Goal: Transaction & Acquisition: Download file/media

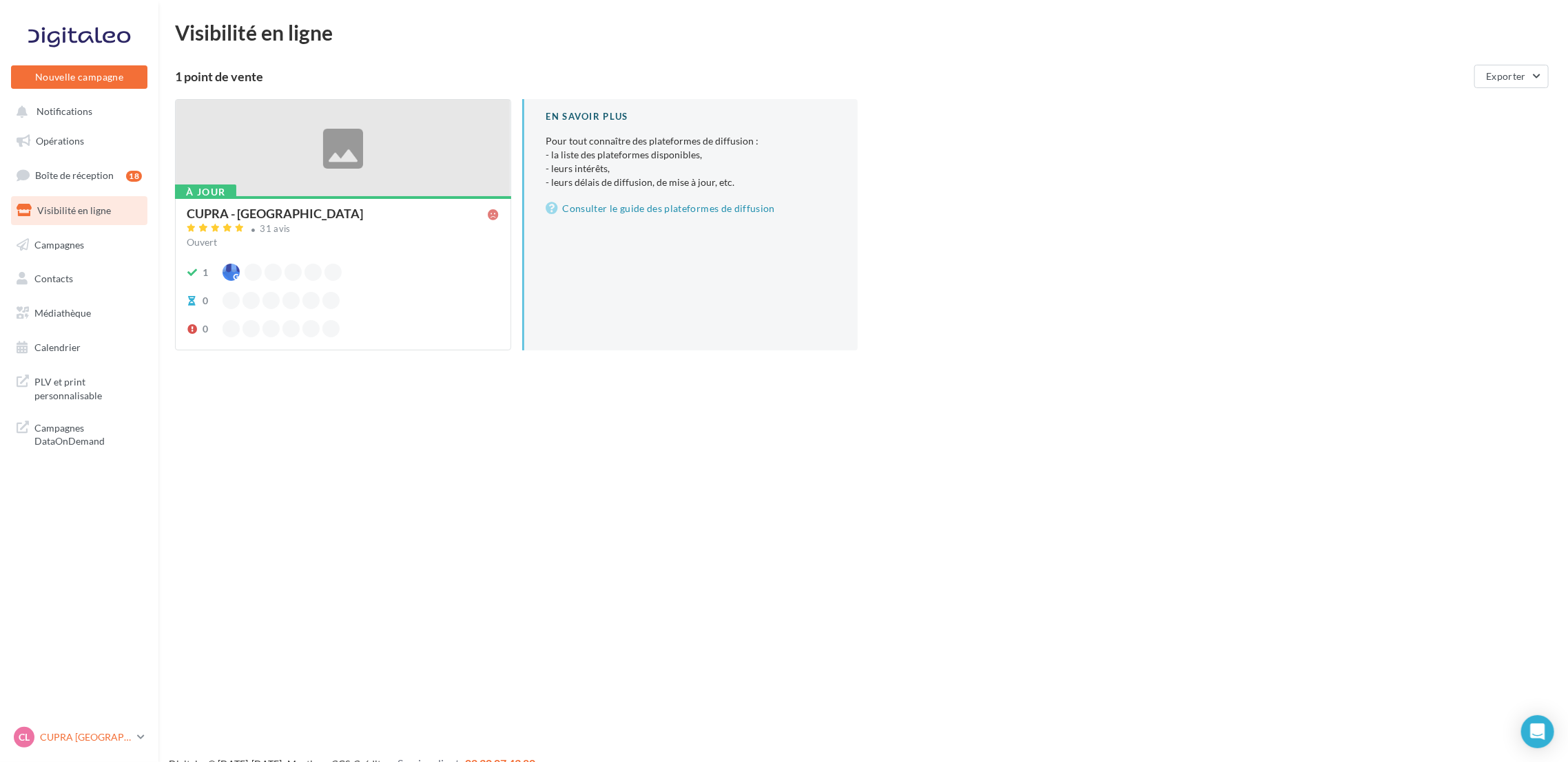
click at [85, 732] on p "CUPRA [GEOGRAPHIC_DATA]" at bounding box center [86, 738] width 92 height 14
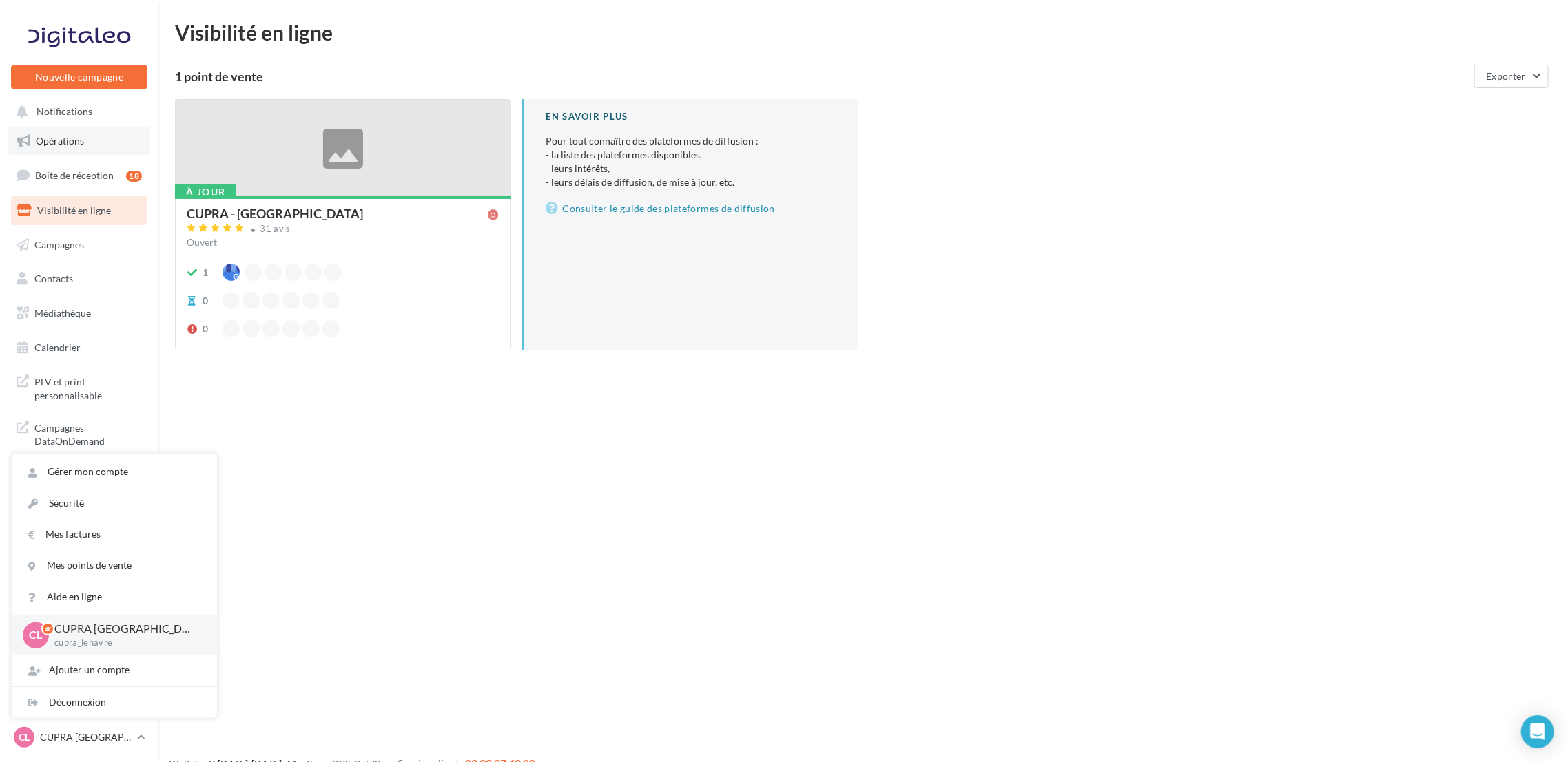
click at [72, 131] on link "Opérations" at bounding box center [79, 141] width 142 height 29
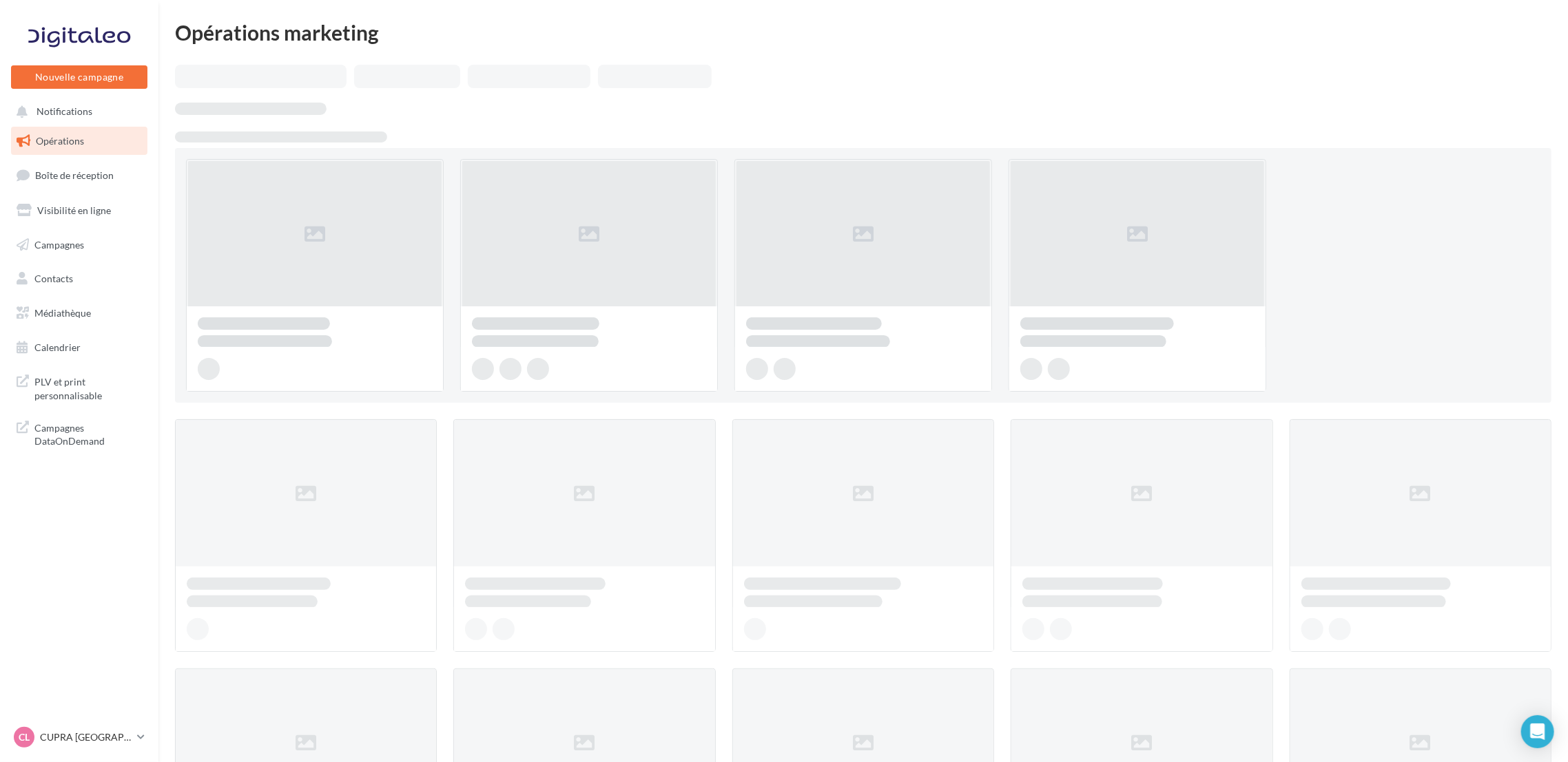
click at [85, 121] on ul "Opérations Boîte de réception Visibilité en ligne Campagnes Contacts Mes cibles…" at bounding box center [79, 244] width 148 height 247
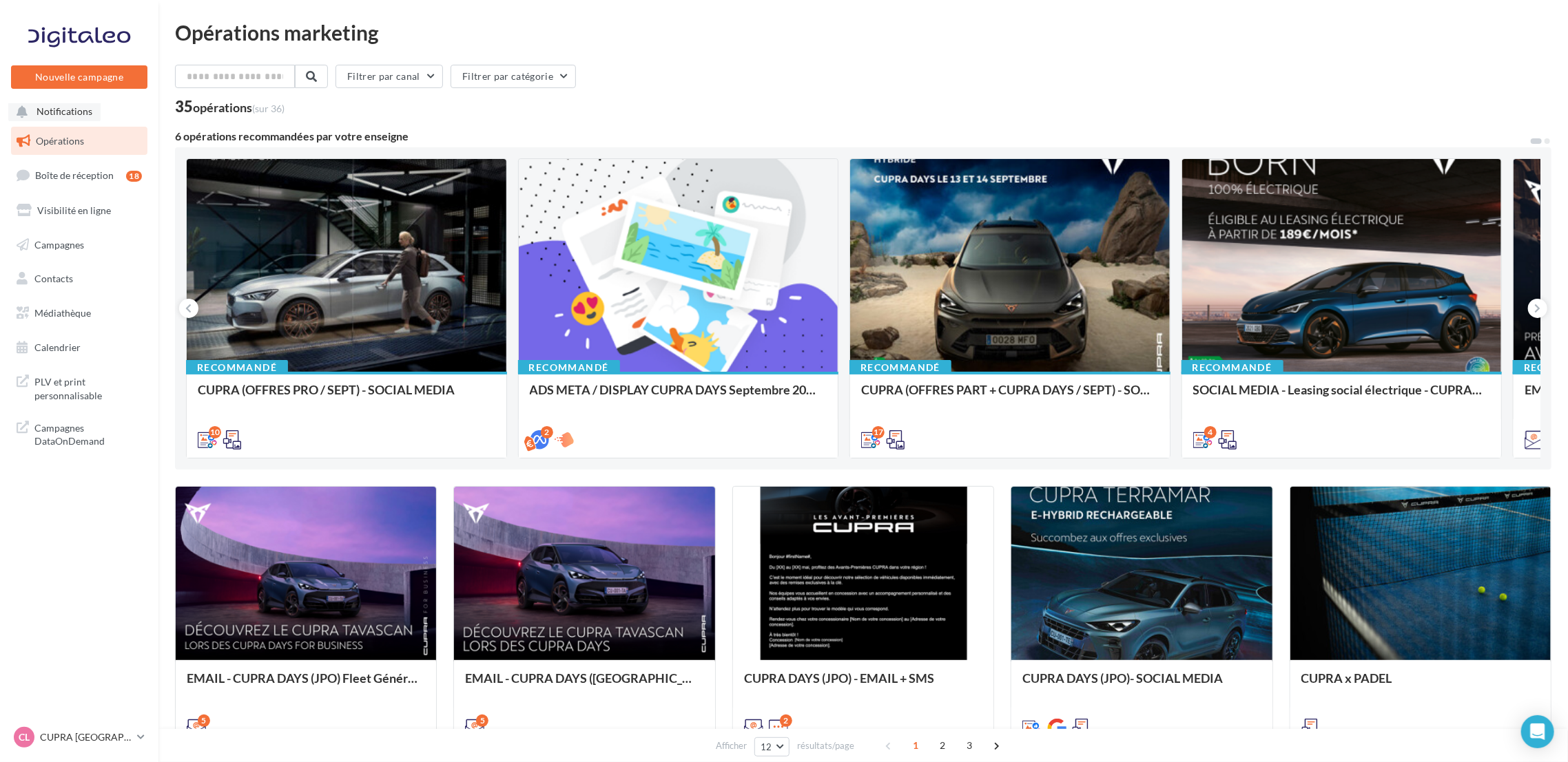
click at [88, 108] on span "Notifications" at bounding box center [64, 112] width 56 height 12
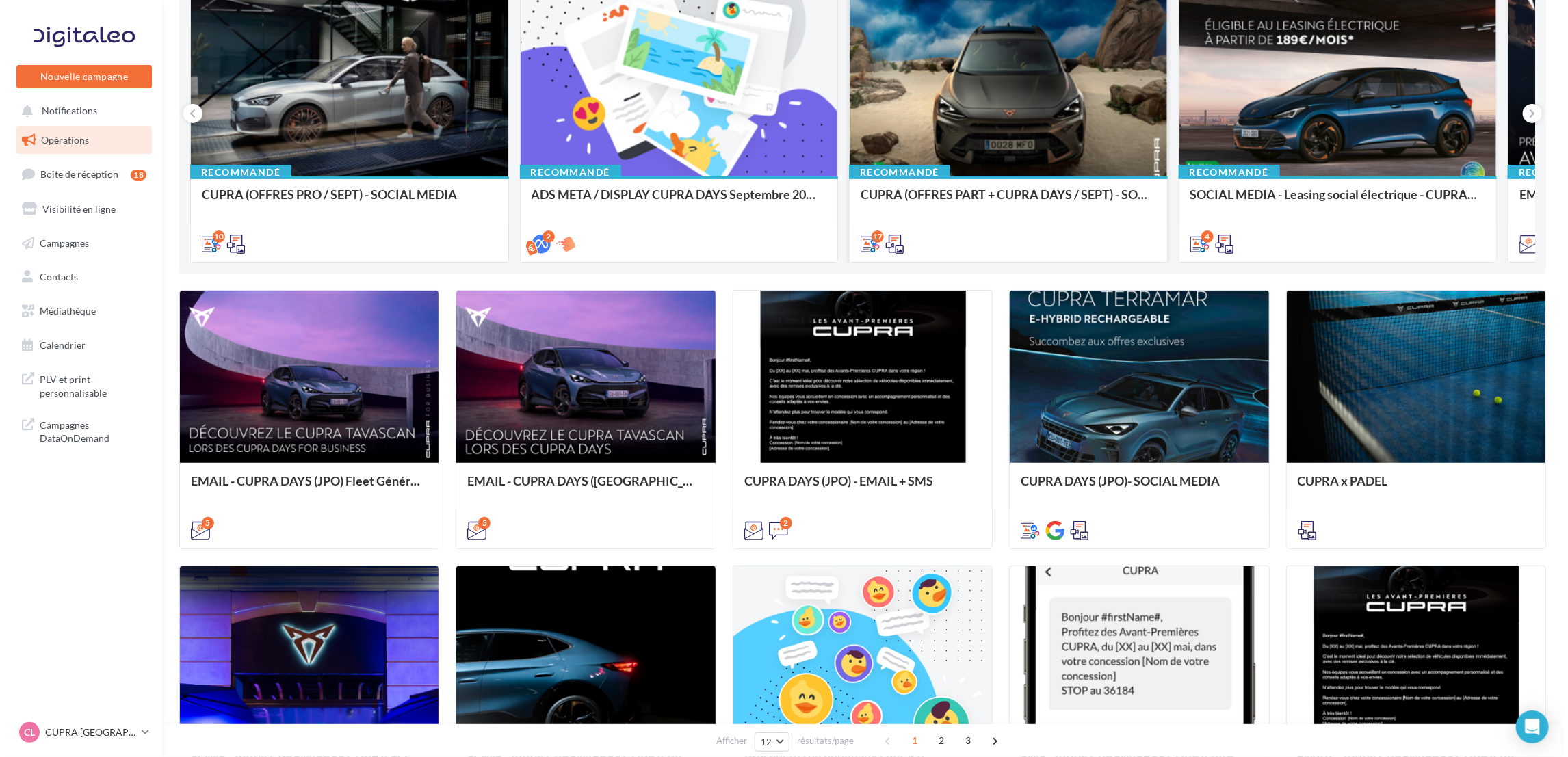
scroll to position [205, 0]
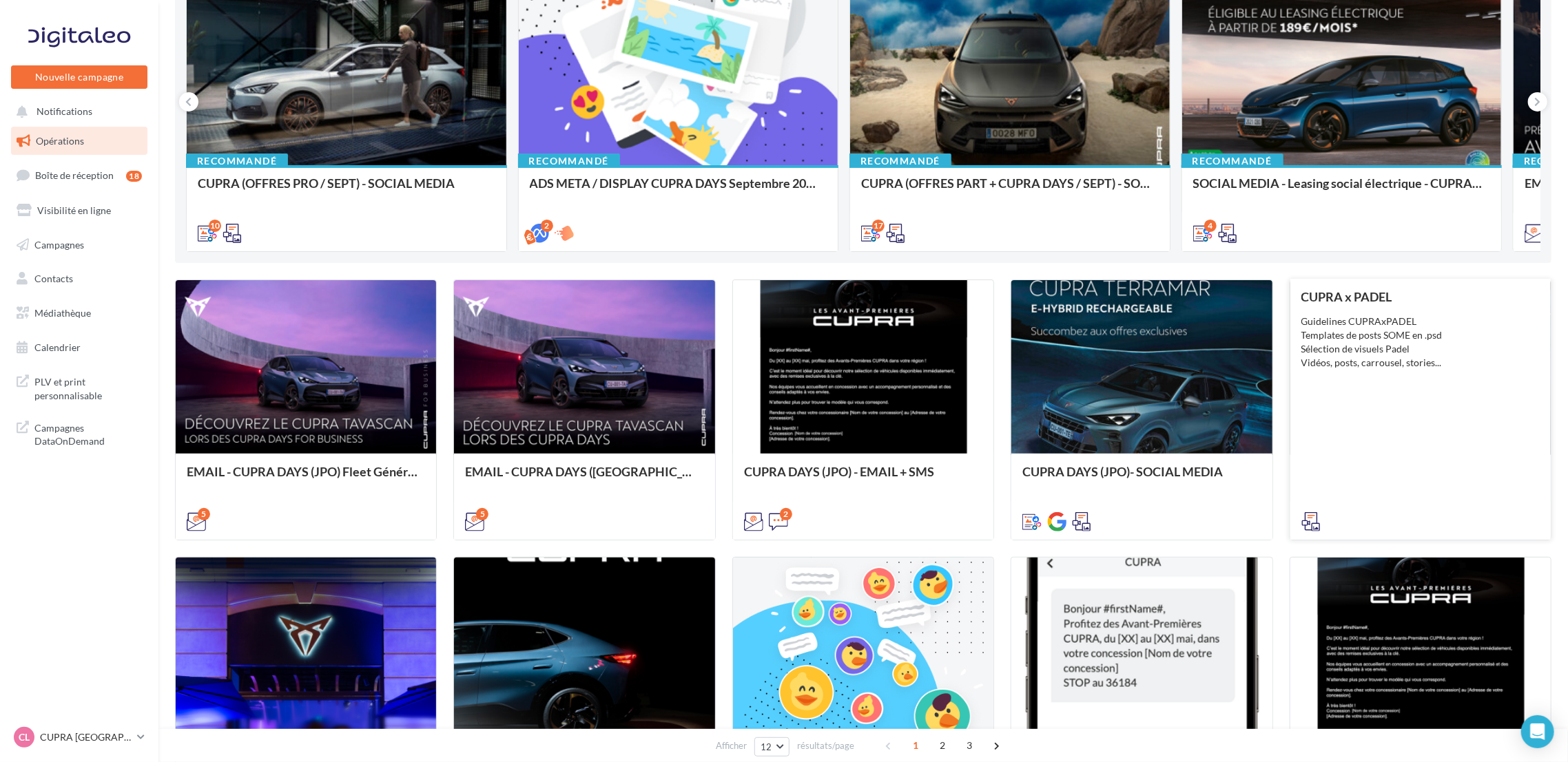
click at [1312, 508] on div at bounding box center [1420, 520] width 260 height 38
click at [1321, 537] on div at bounding box center [1420, 520] width 260 height 38
click at [1318, 523] on icon at bounding box center [1311, 522] width 20 height 20
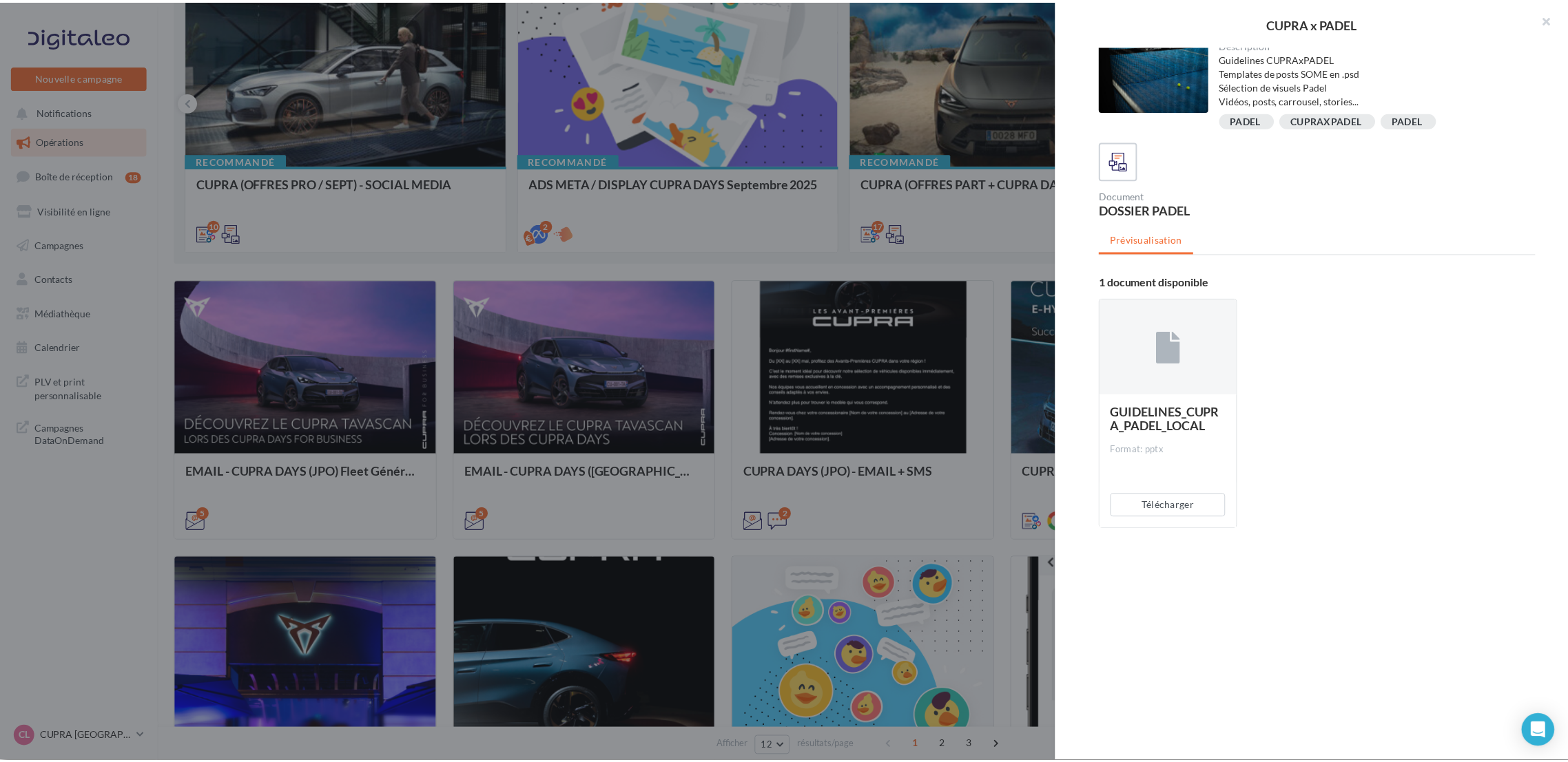
scroll to position [8, 0]
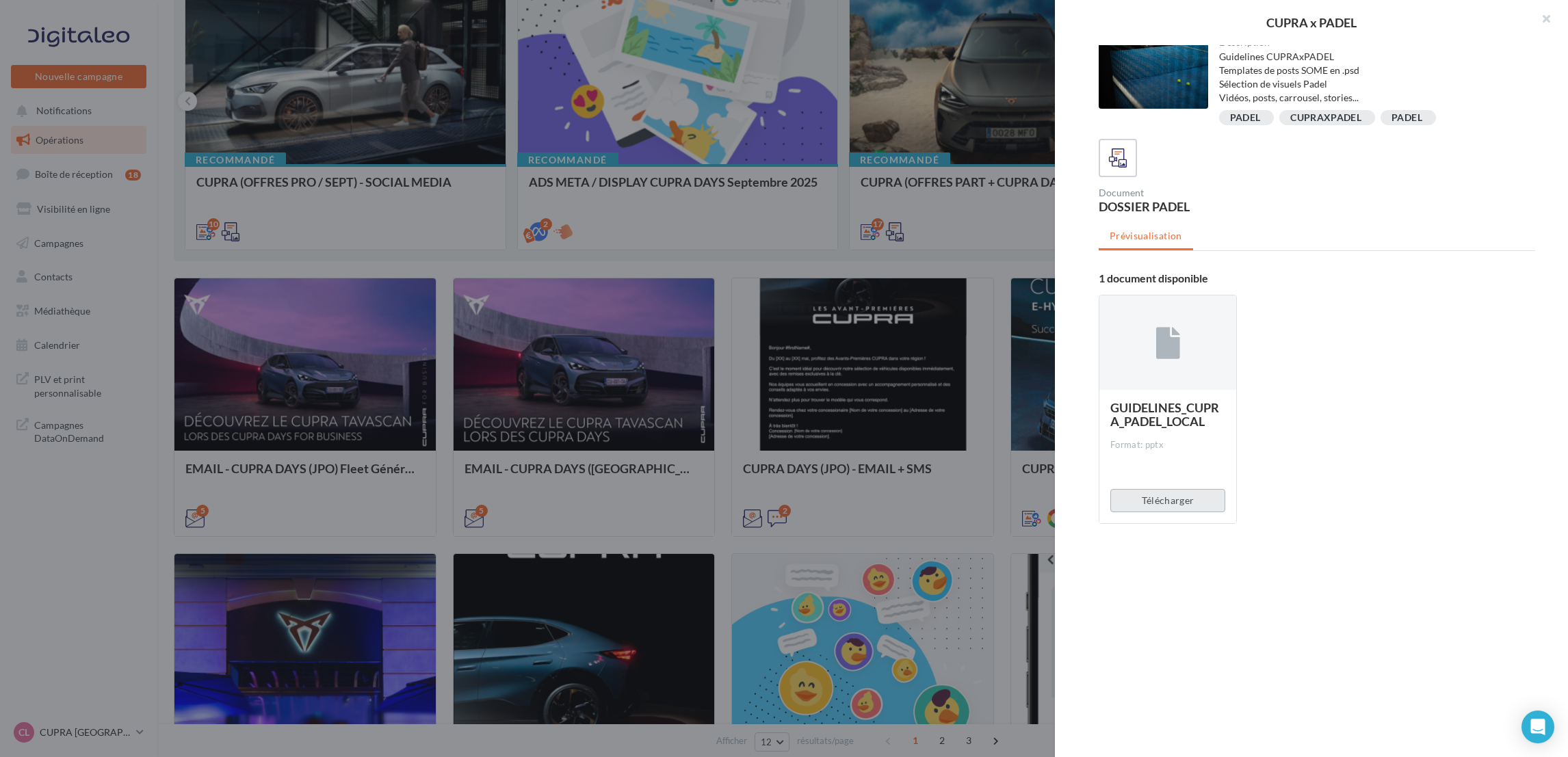
click at [1154, 501] on button "Télécharger" at bounding box center [1168, 501] width 115 height 23
click at [897, 252] on div at bounding box center [784, 378] width 1568 height 757
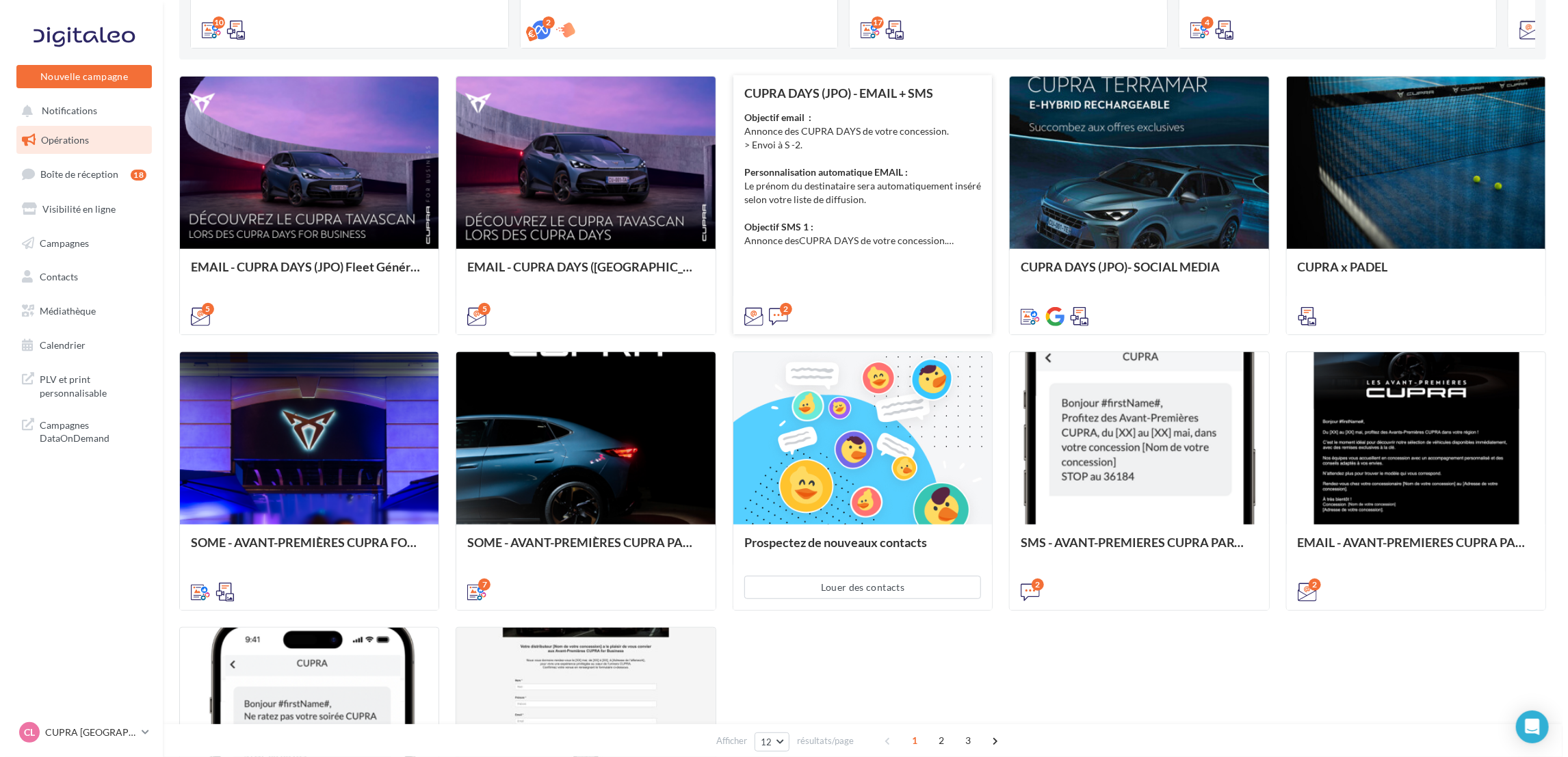
scroll to position [410, 0]
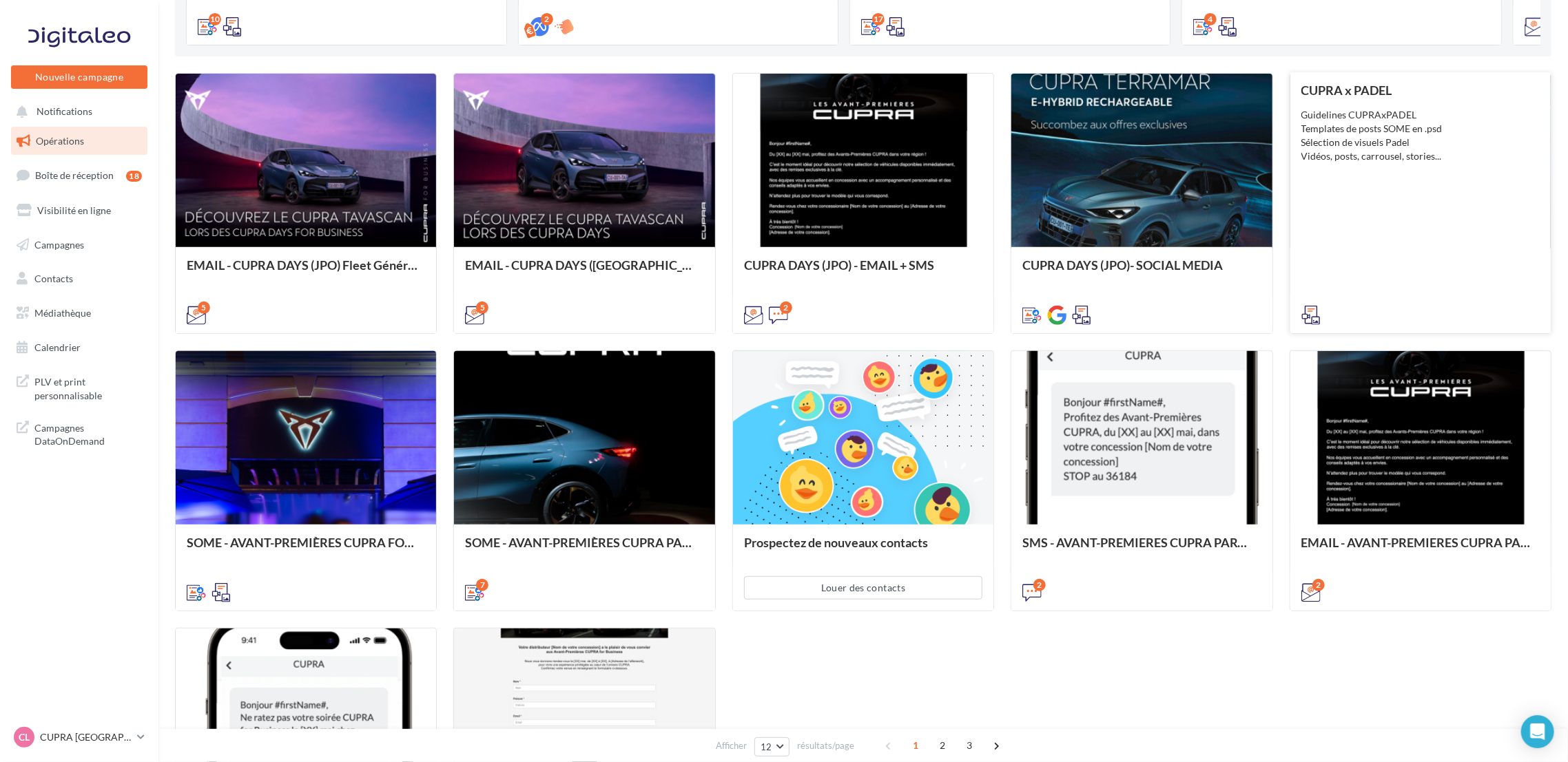
click at [1315, 313] on icon at bounding box center [1311, 315] width 20 height 20
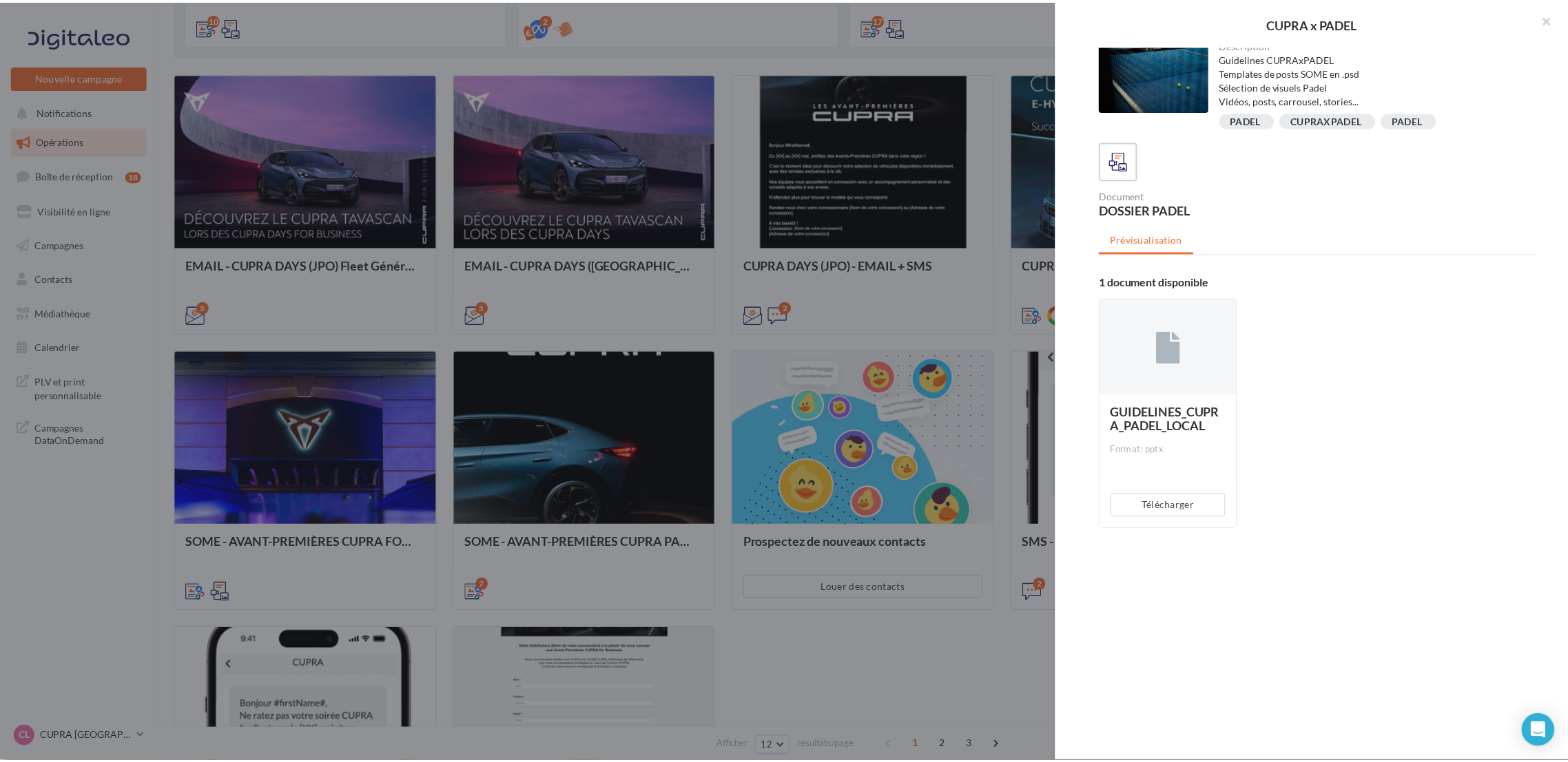
scroll to position [8, 0]
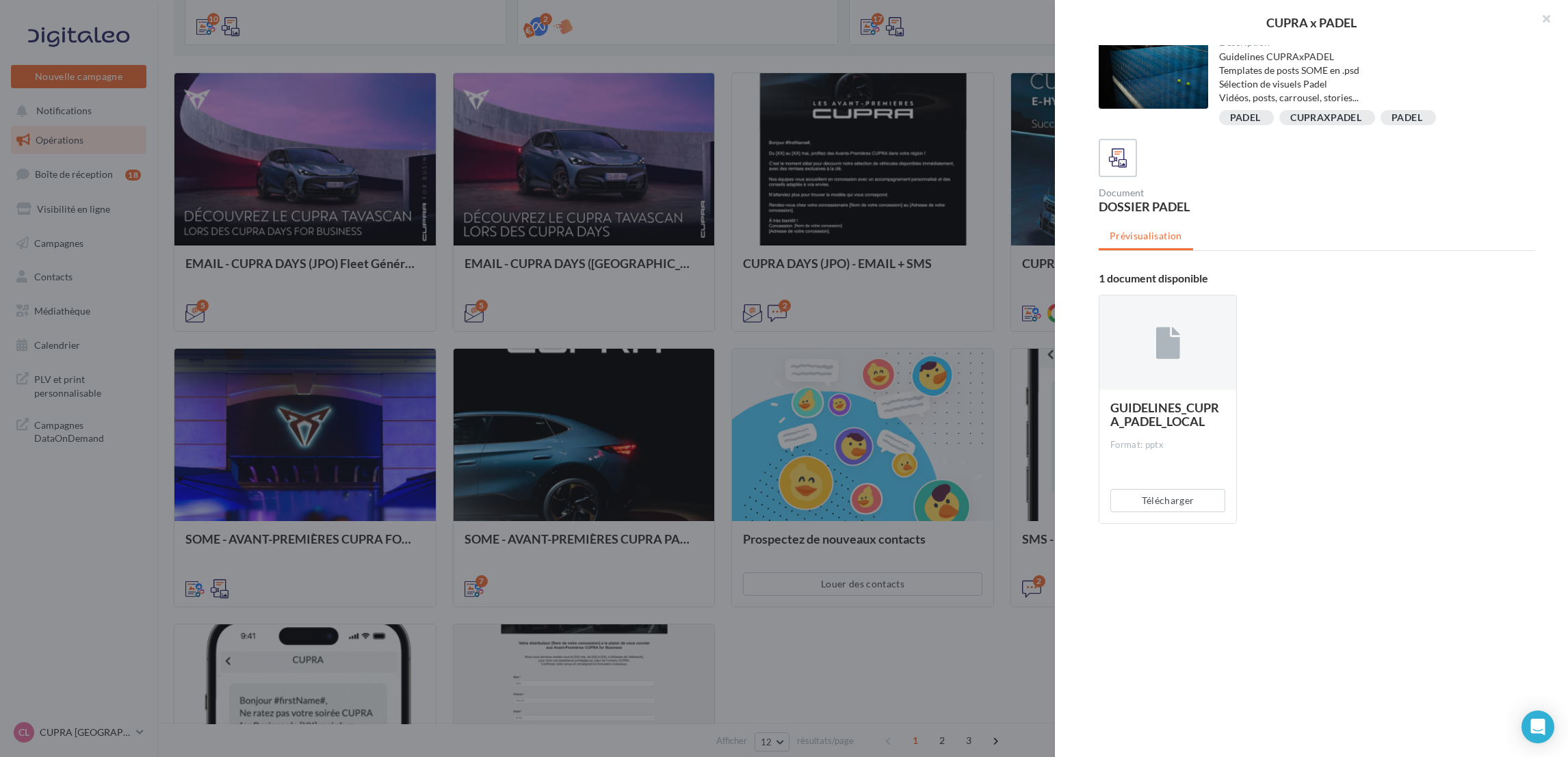
click at [1200, 510] on div "Télécharger" at bounding box center [1168, 501] width 137 height 45
click at [1196, 499] on button "Télécharger" at bounding box center [1168, 501] width 115 height 23
click at [1182, 499] on button "Télécharger" at bounding box center [1168, 501] width 115 height 23
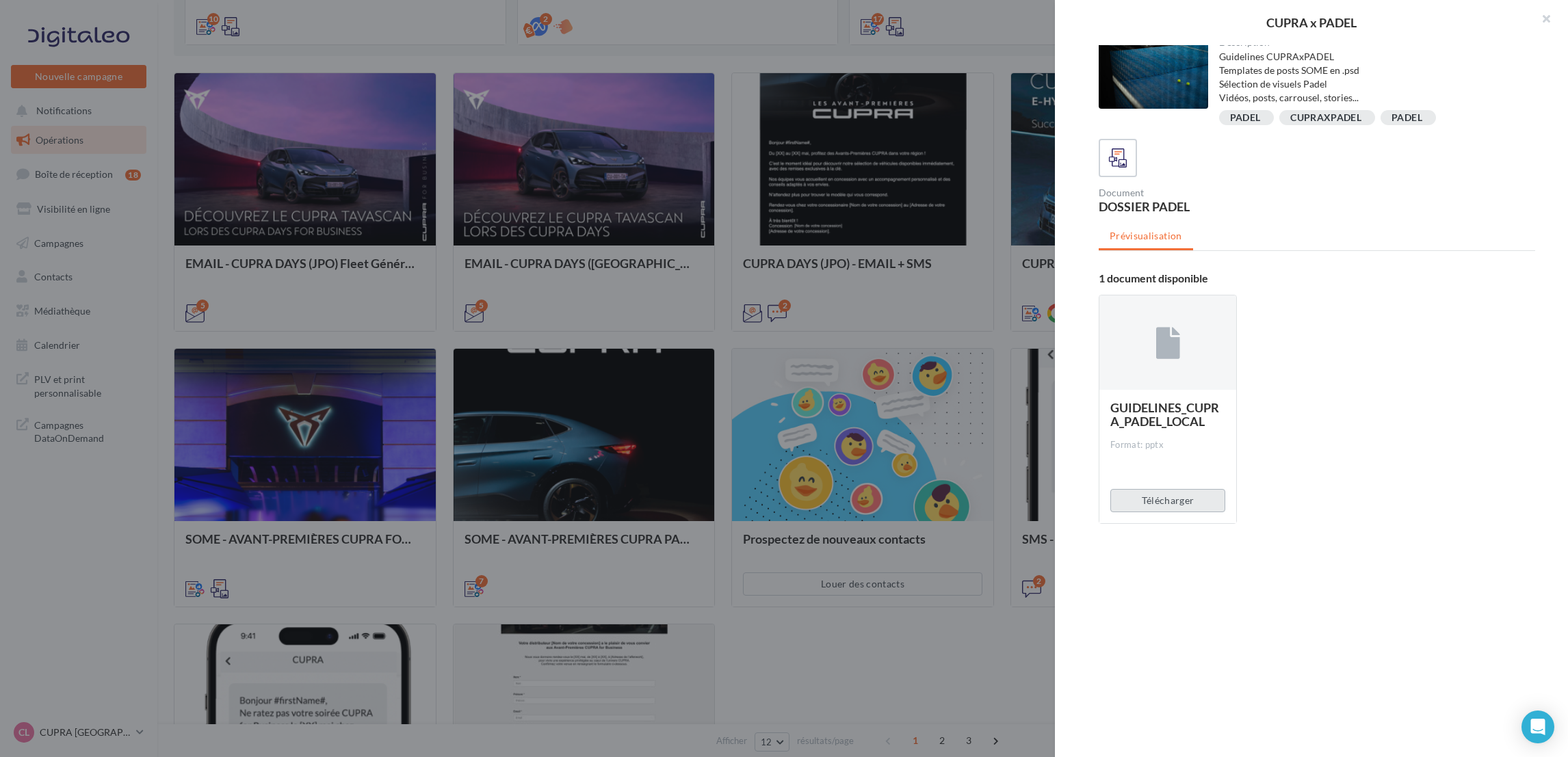
click at [1165, 491] on button "Télécharger" at bounding box center [1168, 501] width 115 height 23
click at [1172, 502] on button "Télécharger" at bounding box center [1168, 501] width 115 height 23
click at [1180, 201] on div "DOSSIER PADEL" at bounding box center [1205, 207] width 213 height 12
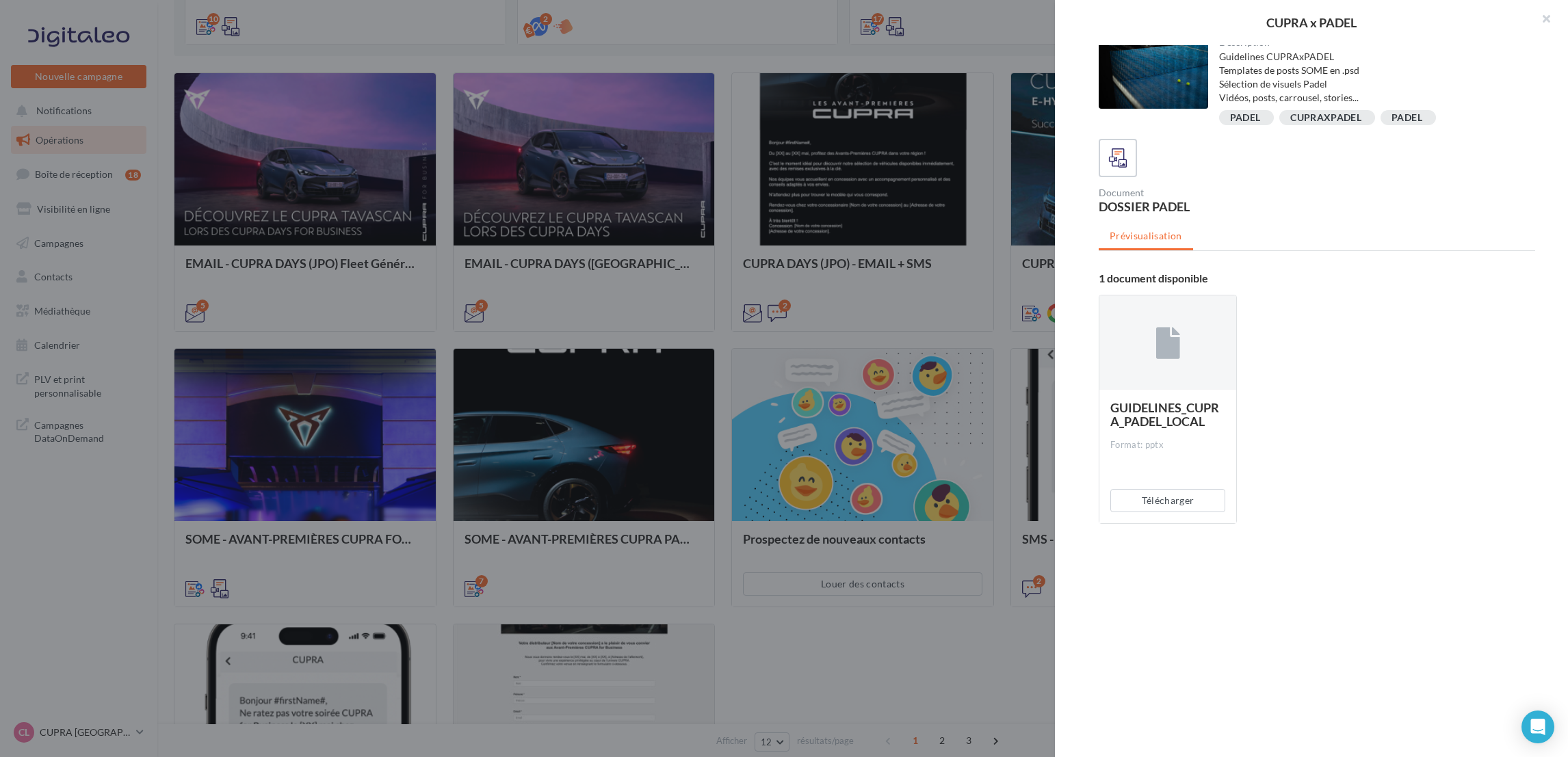
click at [1175, 247] on ul "Prévisualisation" at bounding box center [1317, 237] width 436 height 27
click at [1289, 284] on div "GUIDELINES_CUPRA_PADEL_LOCAL Format: pptx Télécharger" at bounding box center [1322, 415] width 447 height 262
click at [1200, 489] on button "Télécharger" at bounding box center [1168, 501] width 115 height 23
click at [1134, 496] on button "Télécharger" at bounding box center [1168, 501] width 115 height 23
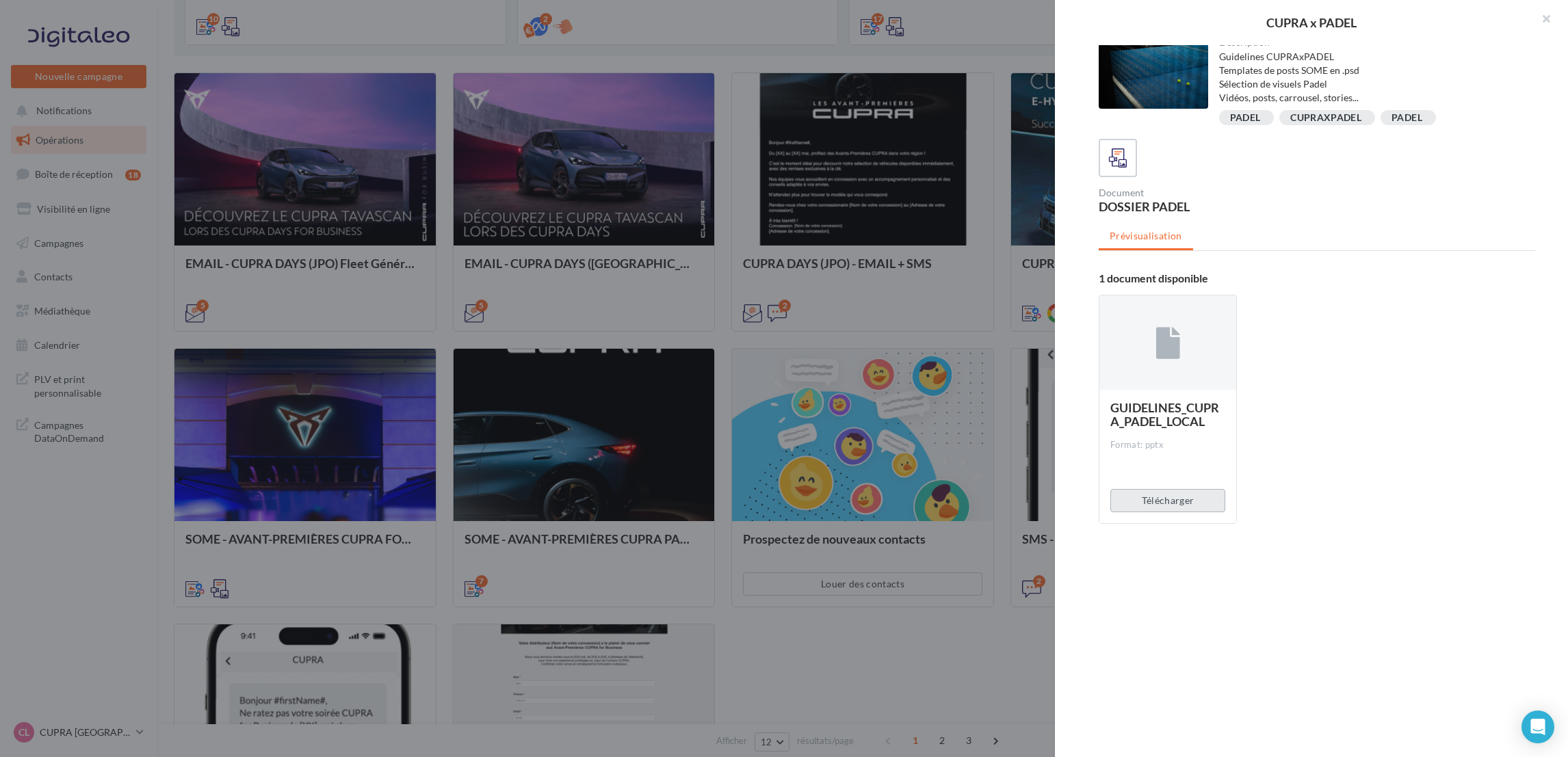
click at [1134, 496] on button "Télécharger" at bounding box center [1168, 501] width 115 height 23
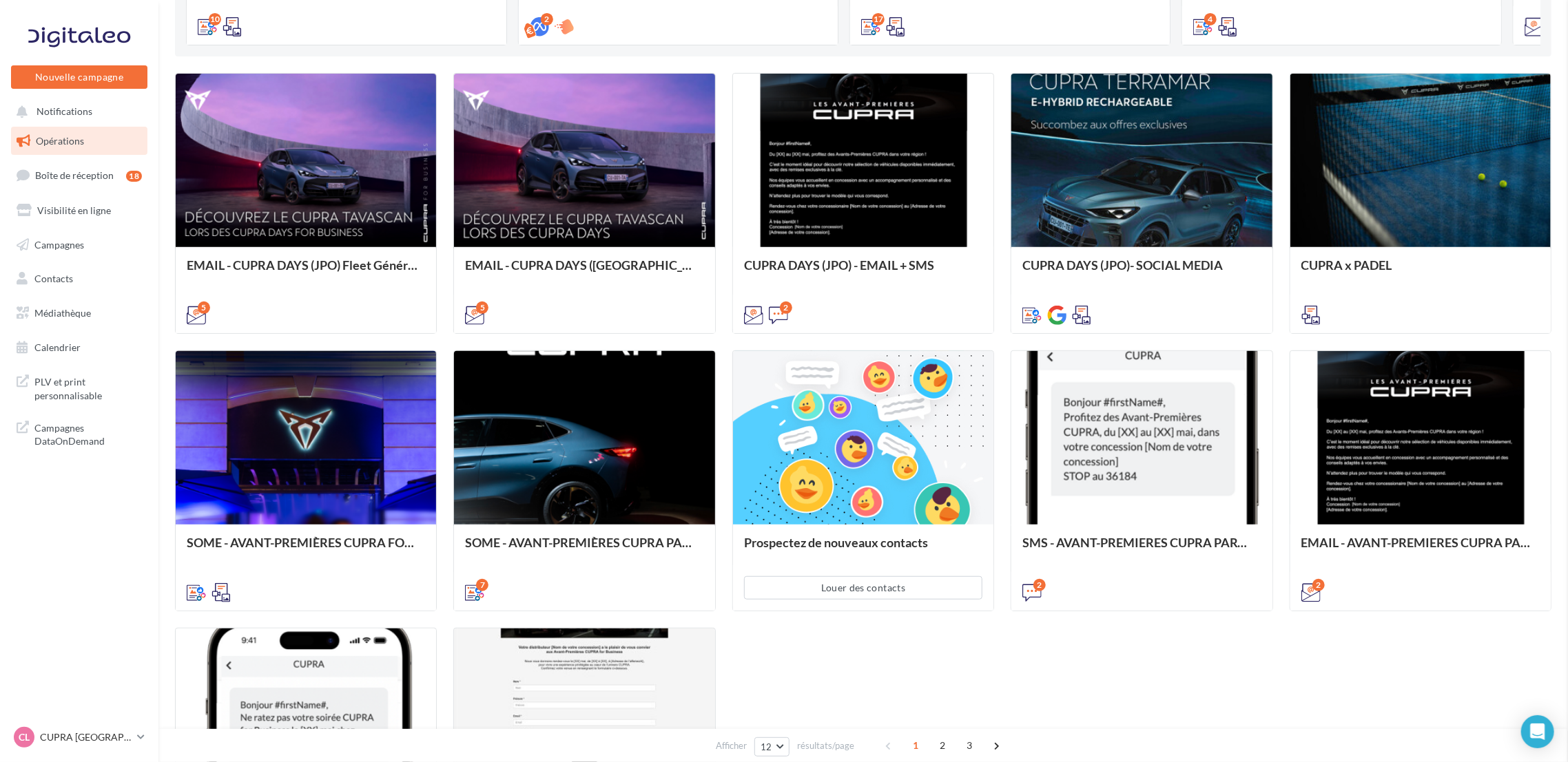
drag, startPoint x: 759, startPoint y: 657, endPoint x: 772, endPoint y: 620, distance: 39.2
